Goal: Task Accomplishment & Management: Manage account settings

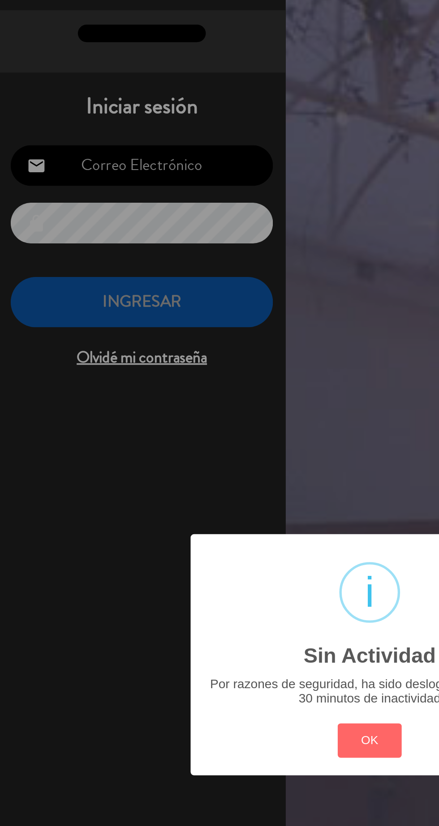
click at [221, 461] on button "OK" at bounding box center [219, 461] width 36 height 19
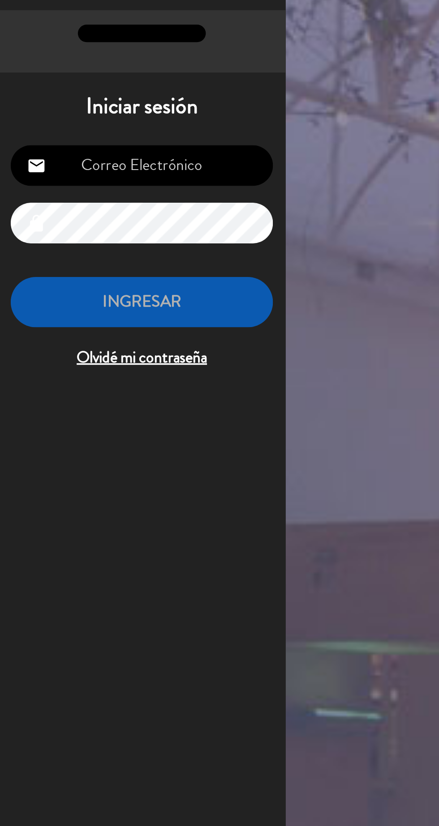
click at [87, 139] on input "email" at bounding box center [91, 139] width 147 height 23
type input "[EMAIL_ADDRESS][DOMAIN_NAME]"
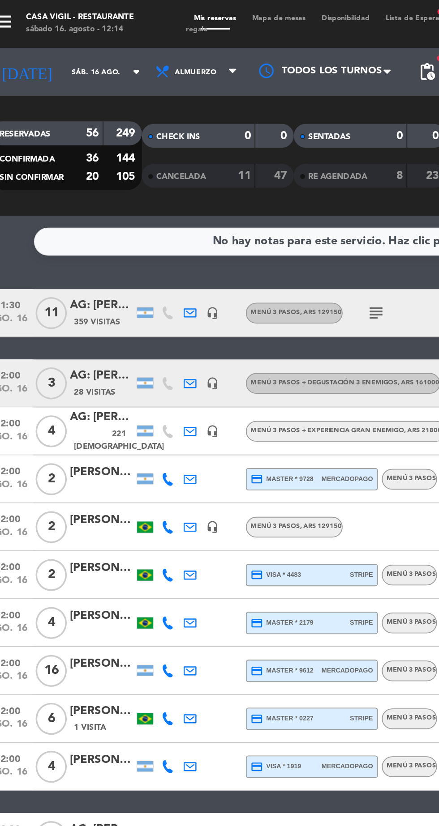
click at [223, 177] on icon "subject" at bounding box center [223, 175] width 11 height 11
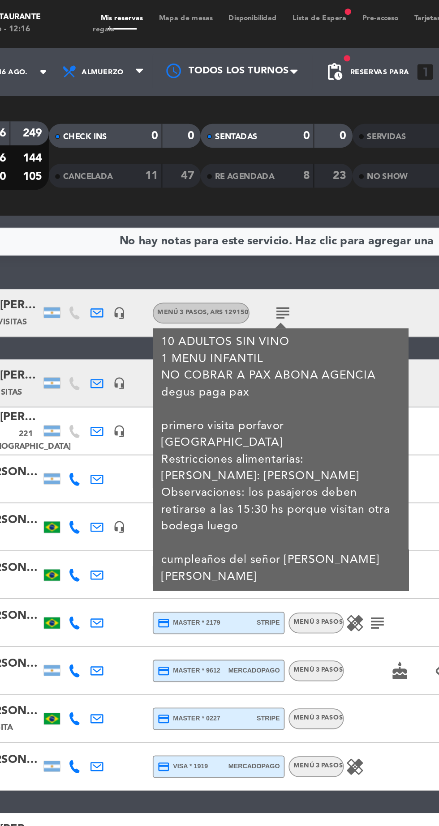
click at [304, 352] on div "healing subject" at bounding box center [294, 349] width 75 height 26
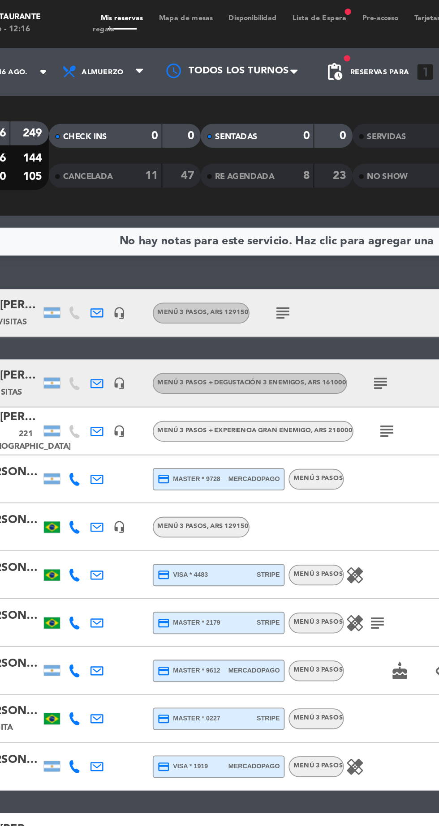
click at [280, 253] on div "subject" at bounding box center [299, 241] width 75 height 26
click at [279, 243] on icon "subject" at bounding box center [281, 241] width 11 height 11
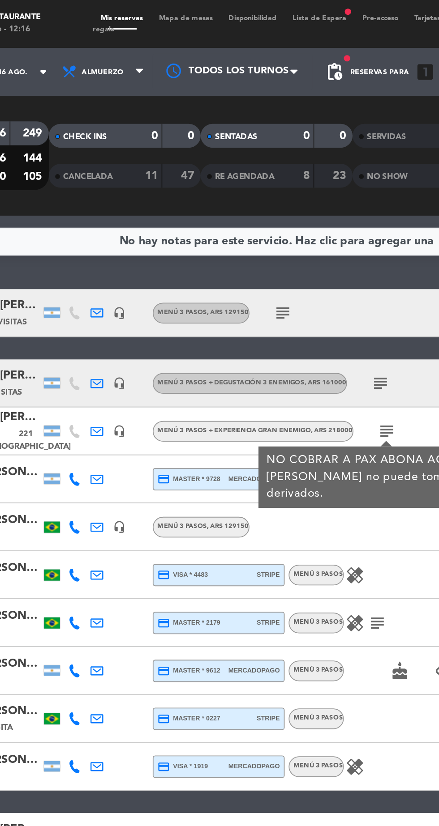
click at [282, 240] on icon "subject" at bounding box center [281, 241] width 11 height 11
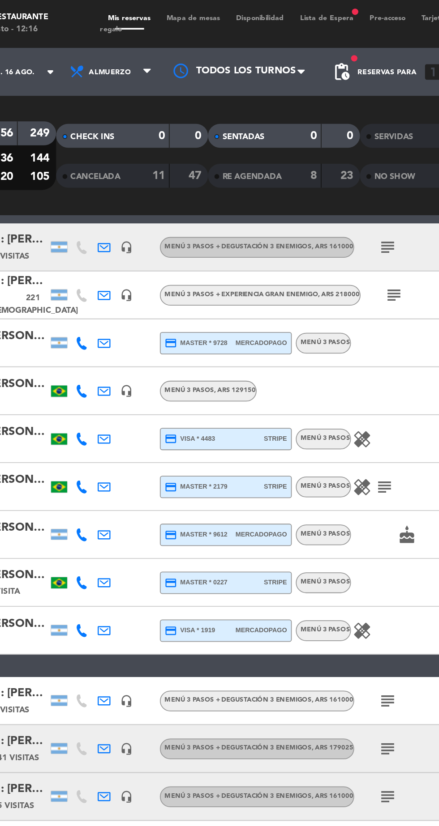
scroll to position [79, 0]
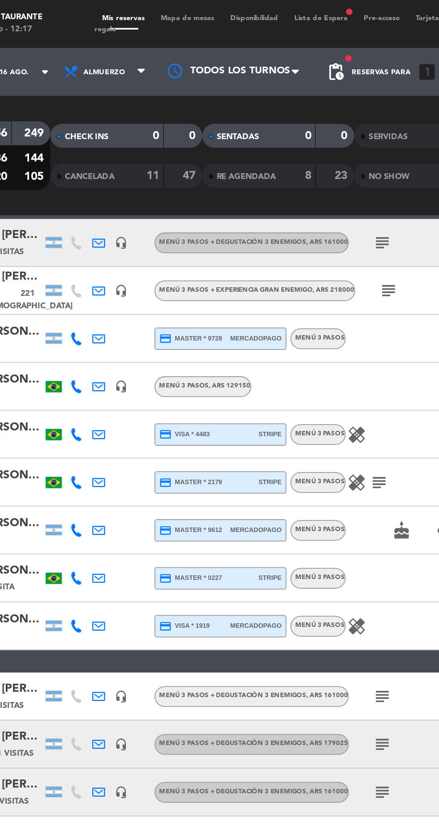
click at [263, 241] on icon "healing" at bounding box center [263, 243] width 11 height 11
click at [261, 270] on icon "healing" at bounding box center [263, 270] width 11 height 11
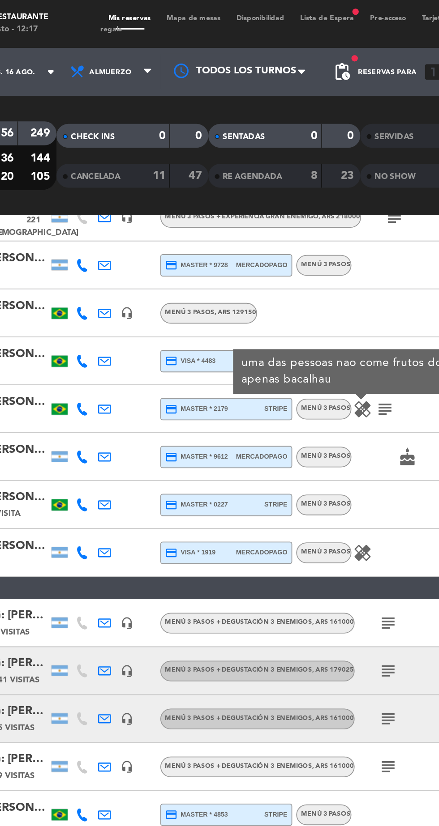
scroll to position [120, 0]
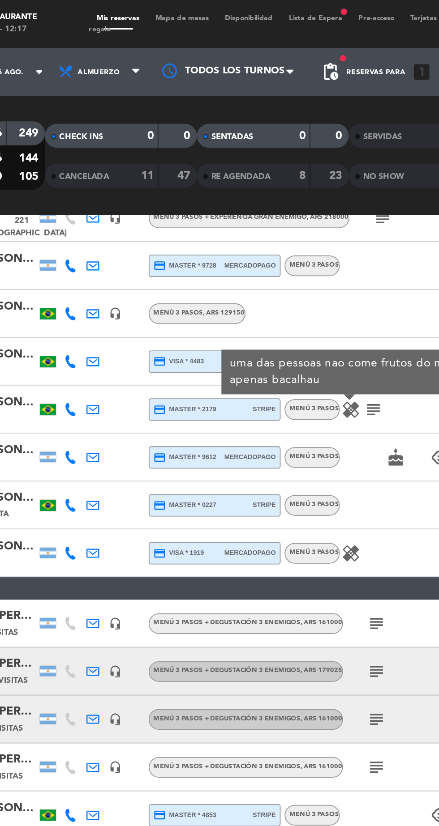
click at [261, 314] on icon "healing" at bounding box center [263, 310] width 11 height 11
